Goal: Information Seeking & Learning: Understand process/instructions

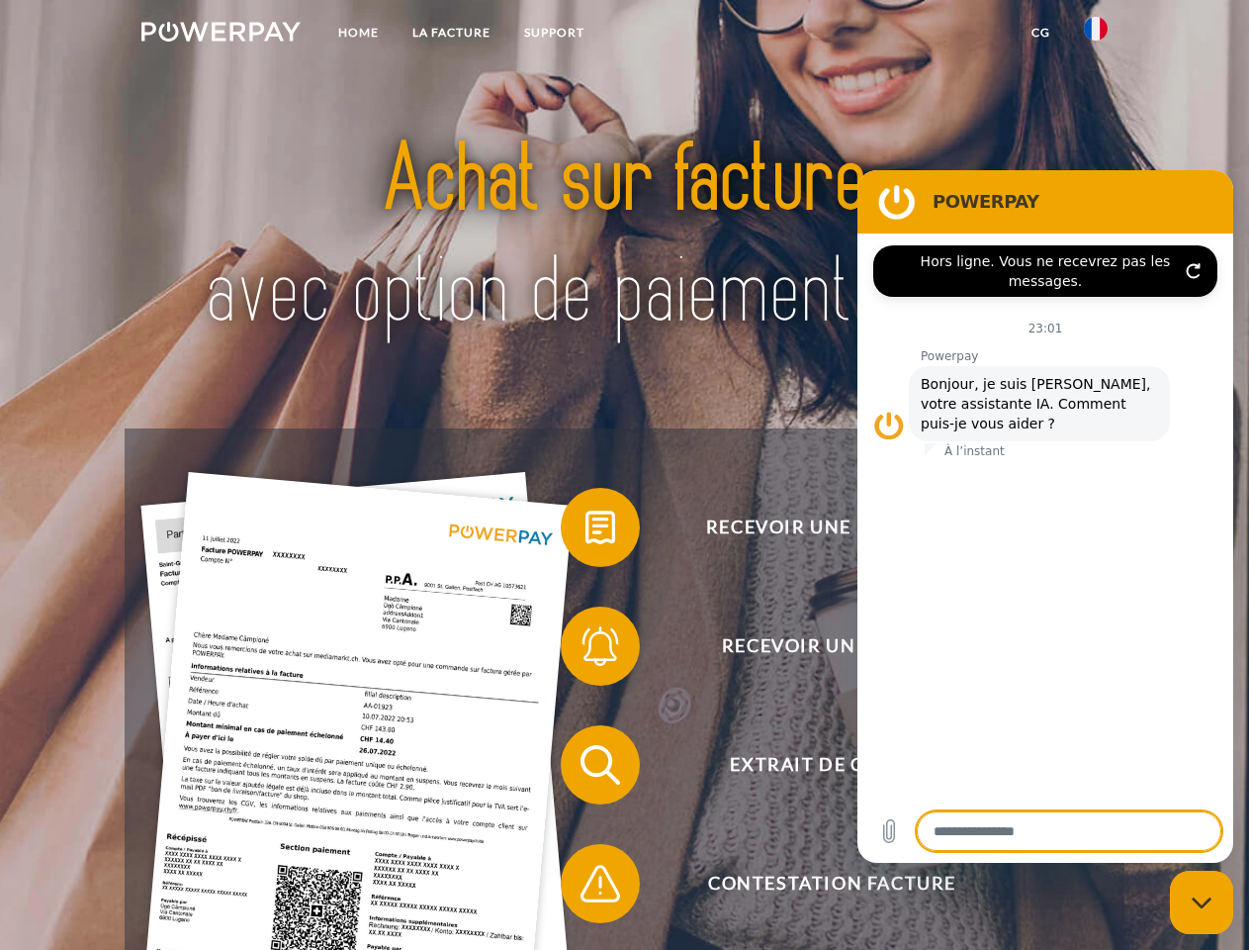
click at [221, 35] on img at bounding box center [220, 32] width 159 height 20
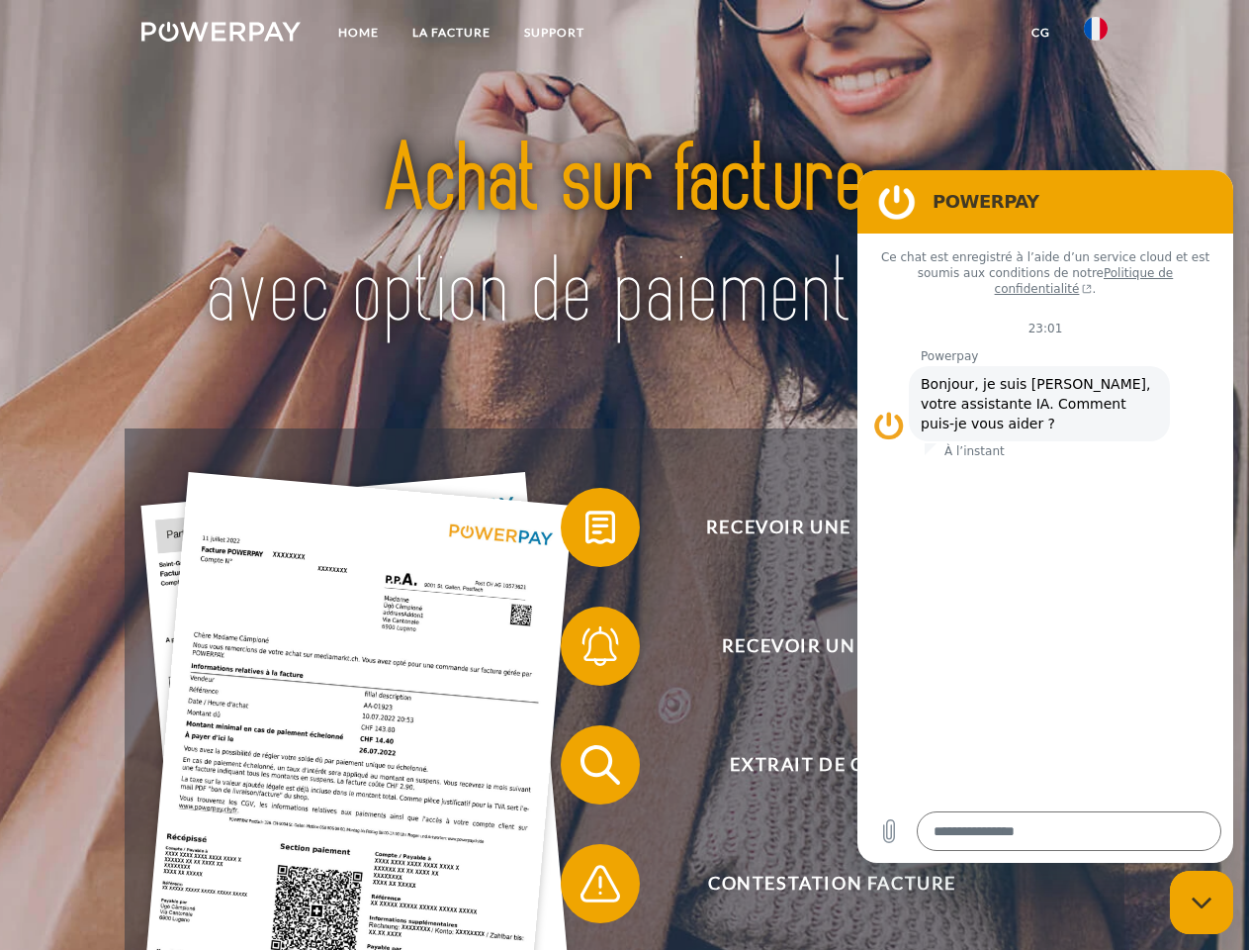
click at [1096, 35] on img at bounding box center [1096, 29] width 24 height 24
click at [1041, 33] on link "CG" at bounding box center [1041, 33] width 52 height 36
click at [586, 531] on span at bounding box center [570, 527] width 99 height 99
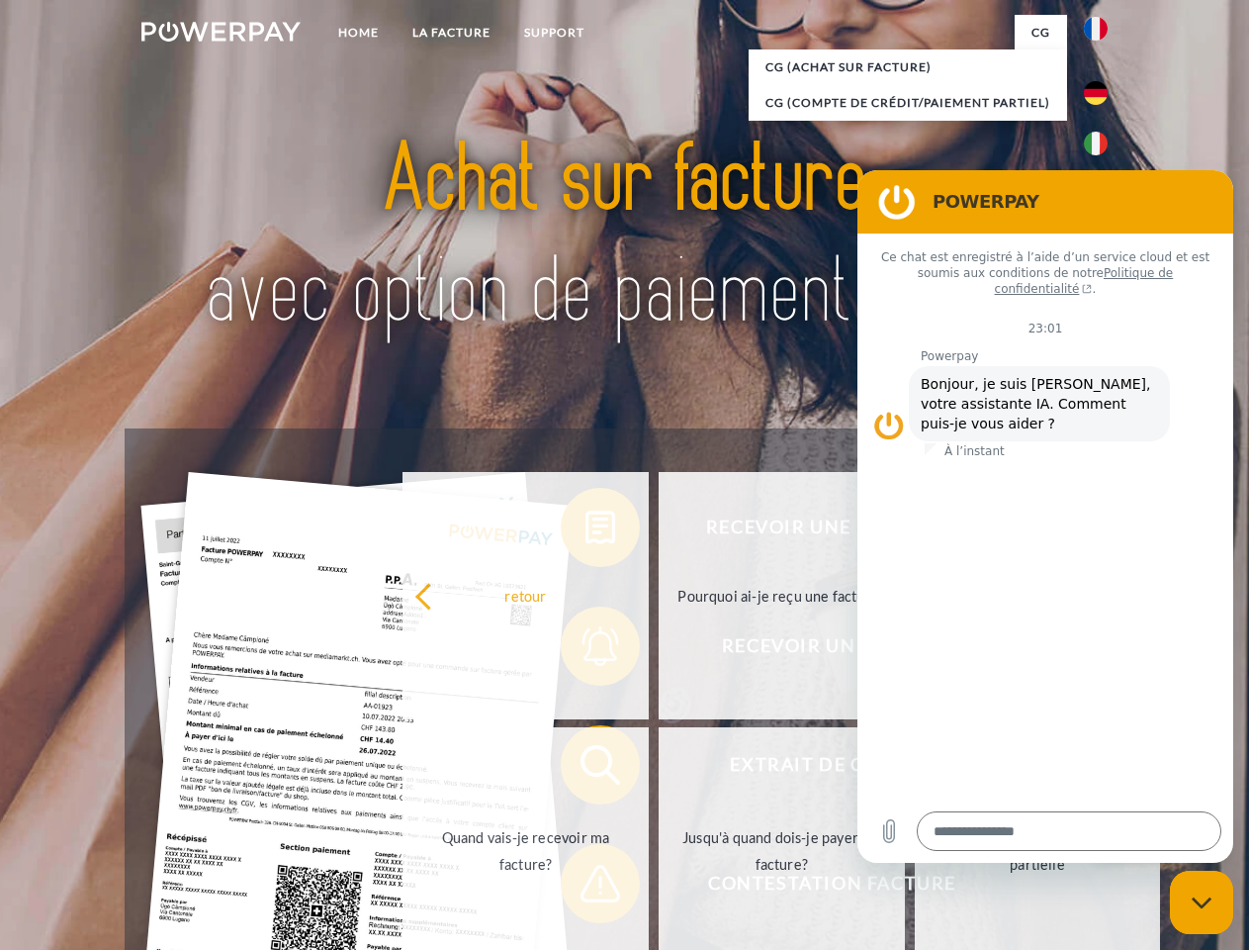
click at [586, 650] on div "Recevoir une facture ? Recevoir un rappel? Extrait de compte retour" at bounding box center [624, 823] width 999 height 791
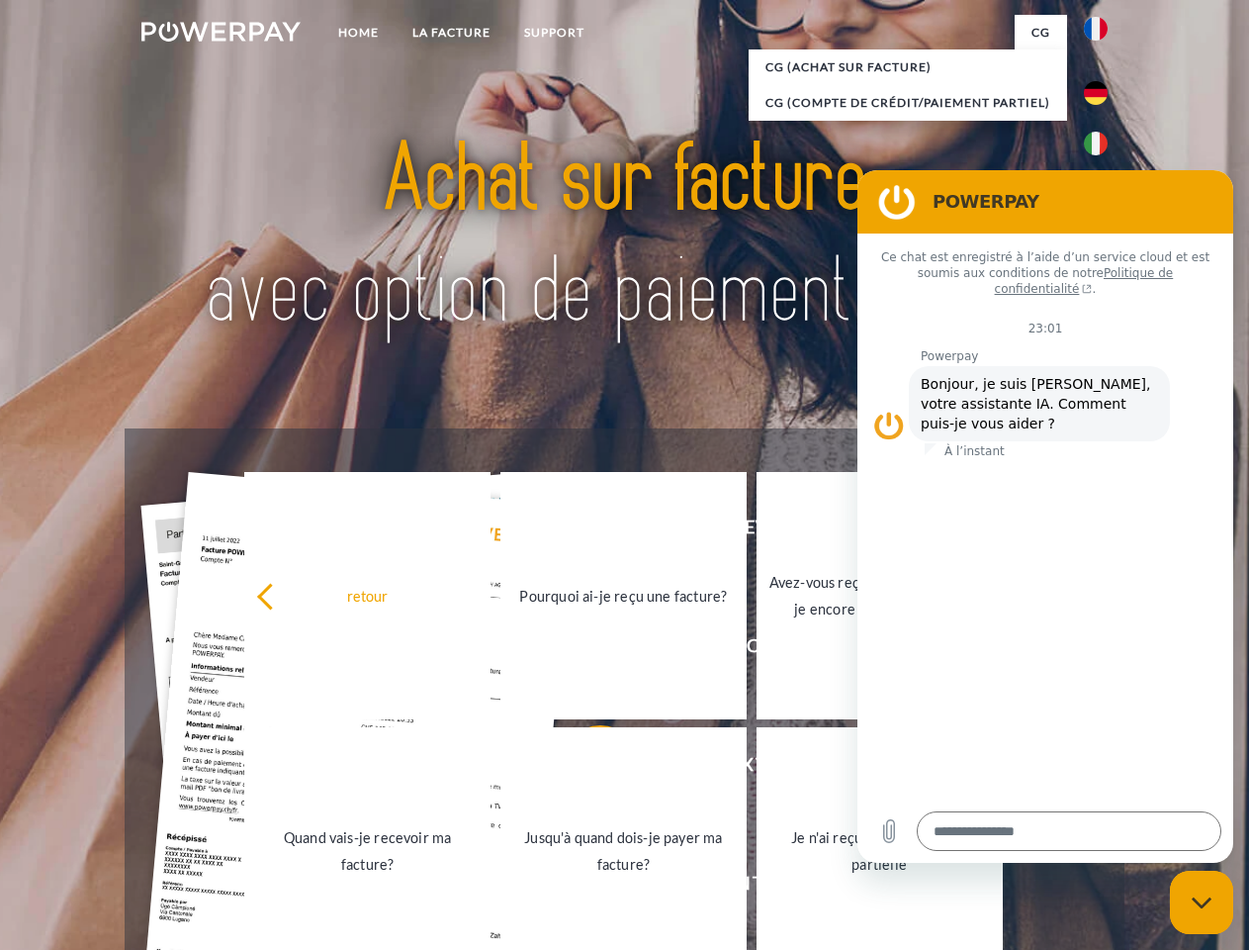
click at [586, 769] on link "Jusqu'à quand dois-je payer ma facture?" at bounding box center [624, 850] width 246 height 247
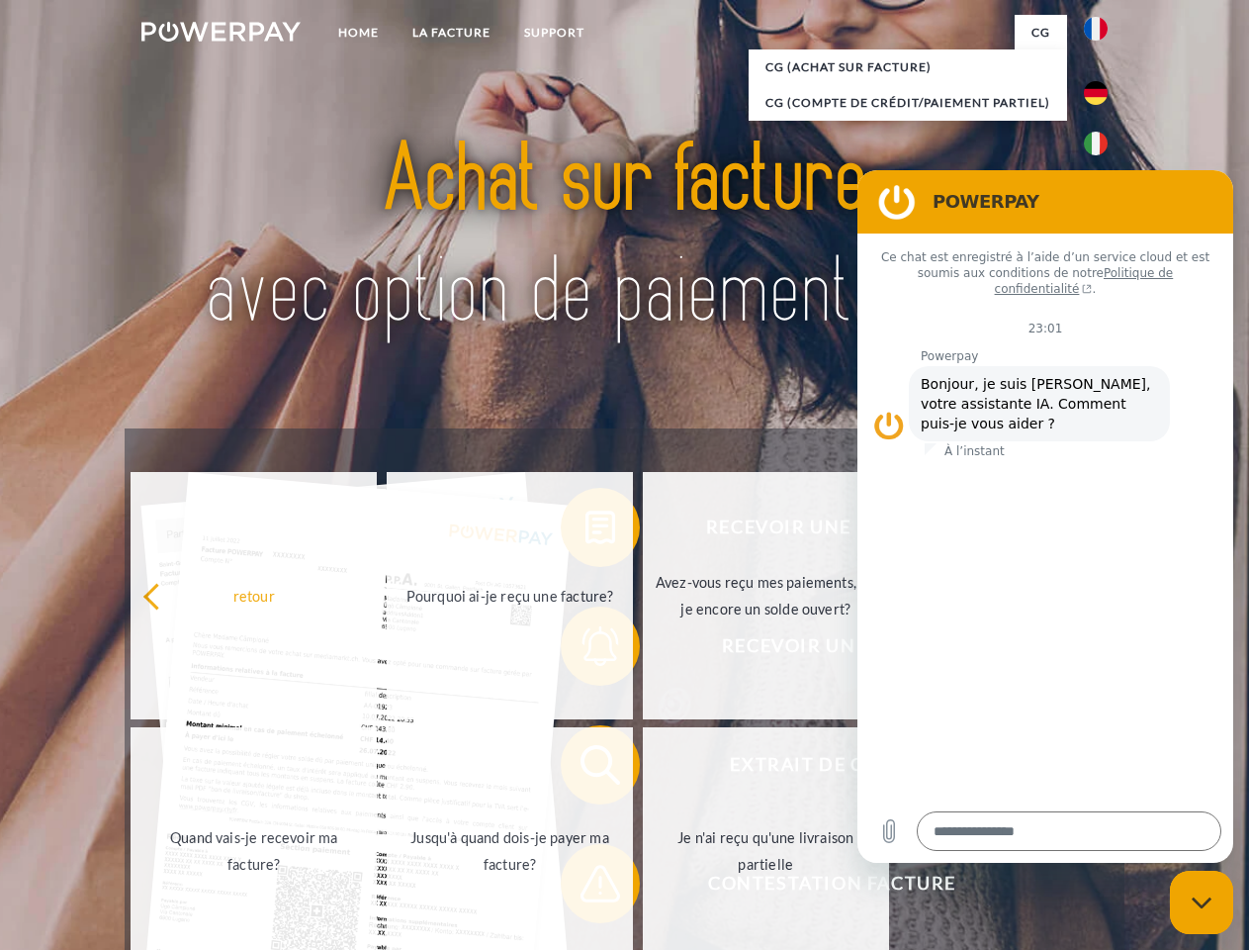
click at [586, 887] on span at bounding box center [570, 883] width 99 height 99
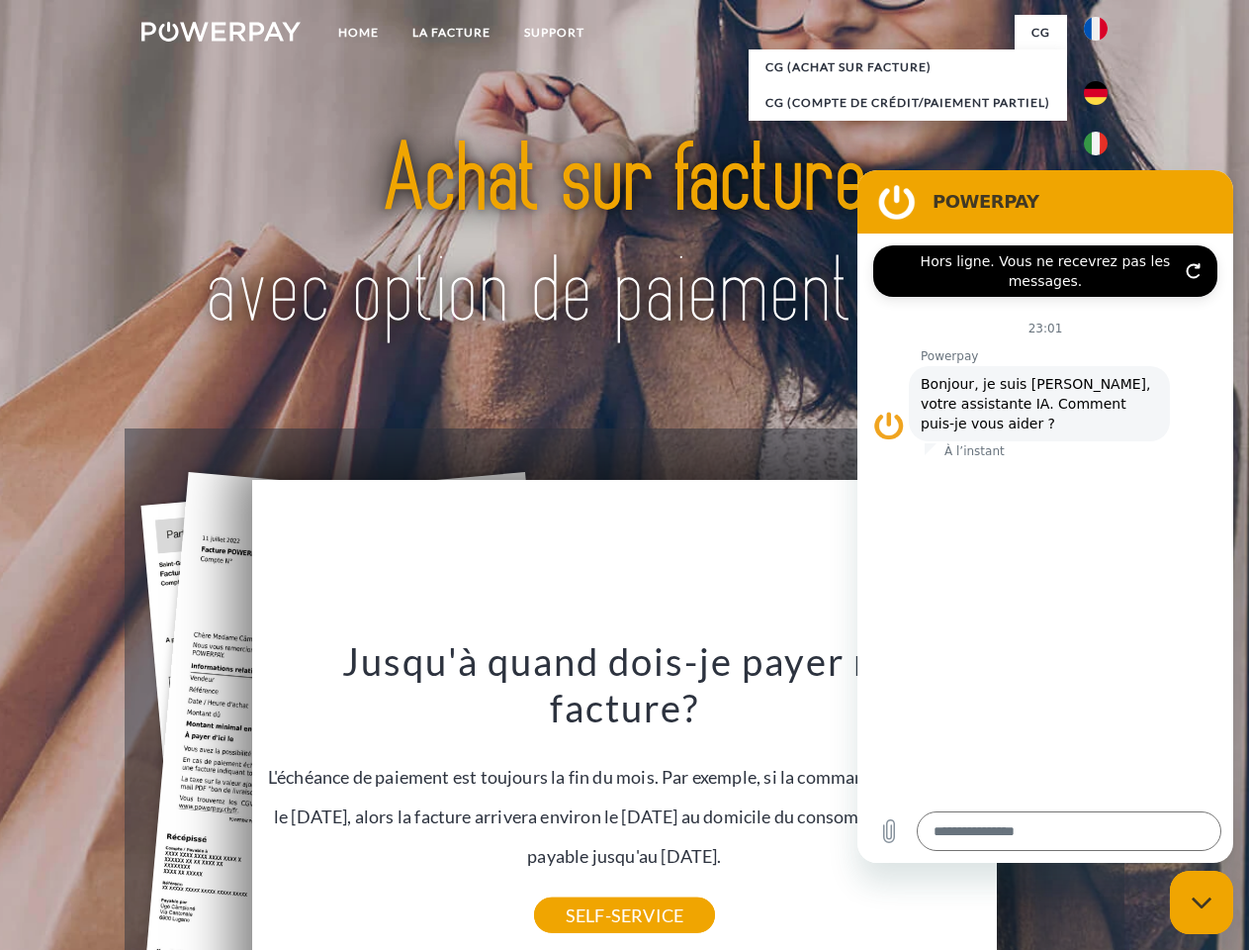
click at [1202, 902] on icon "Fermer la fenêtre de messagerie" at bounding box center [1202, 902] width 21 height 13
type textarea "*"
